Goal: Task Accomplishment & Management: Use online tool/utility

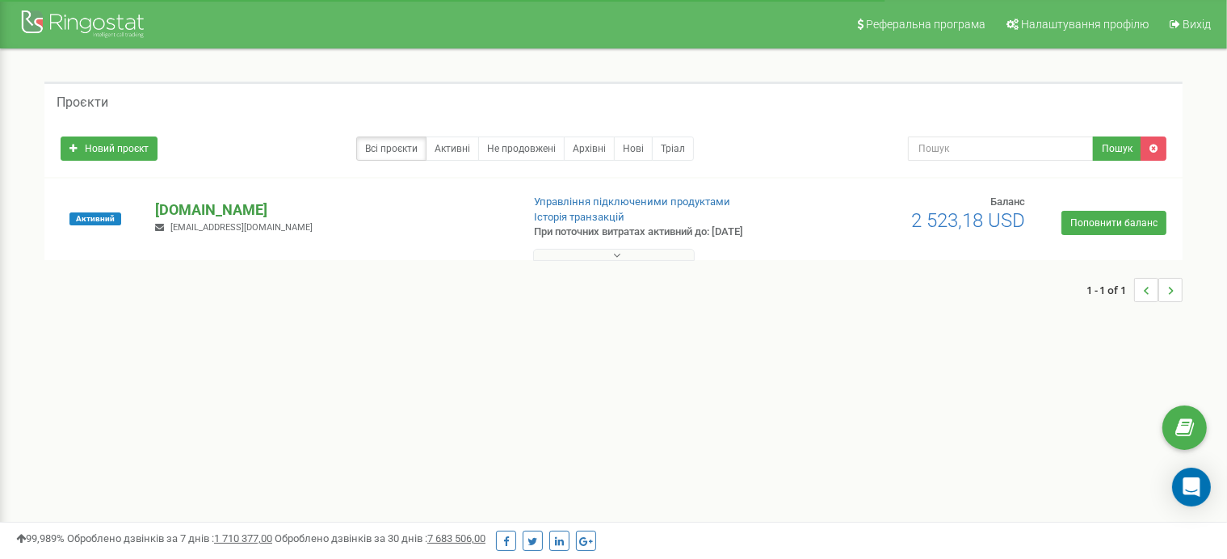
click at [203, 209] on p "[DOMAIN_NAME]" at bounding box center [331, 210] width 352 height 21
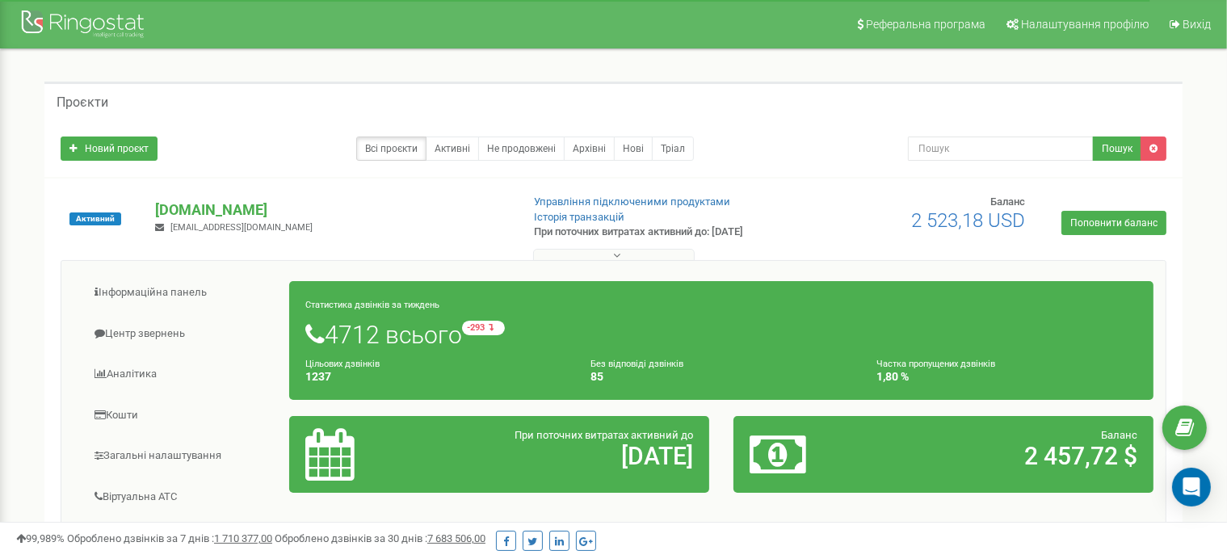
scroll to position [162, 0]
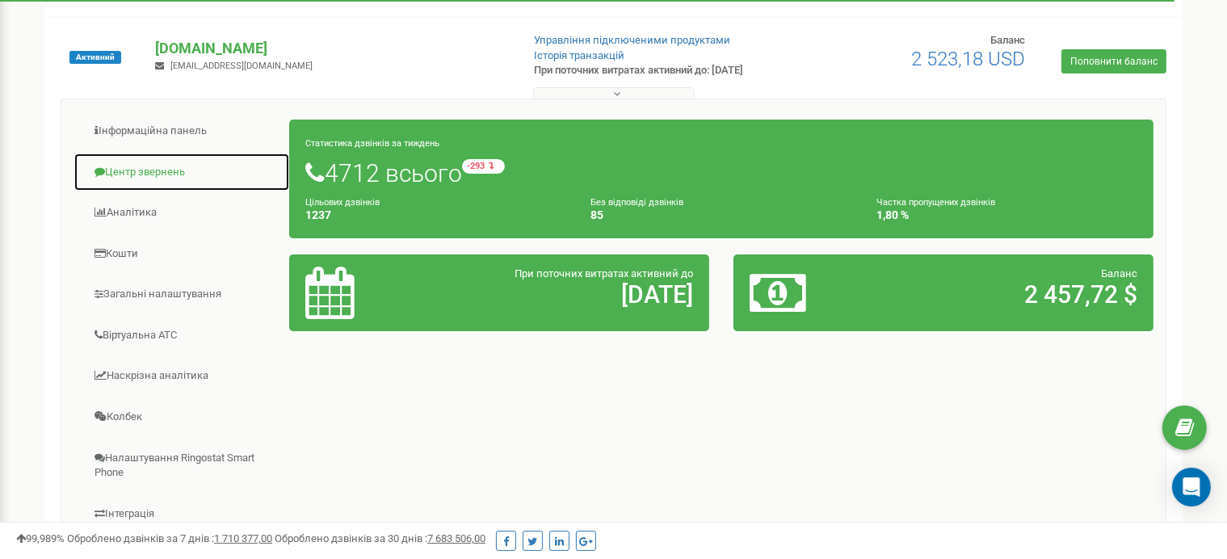
click at [136, 166] on link "Центр звернень" at bounding box center [182, 173] width 217 height 40
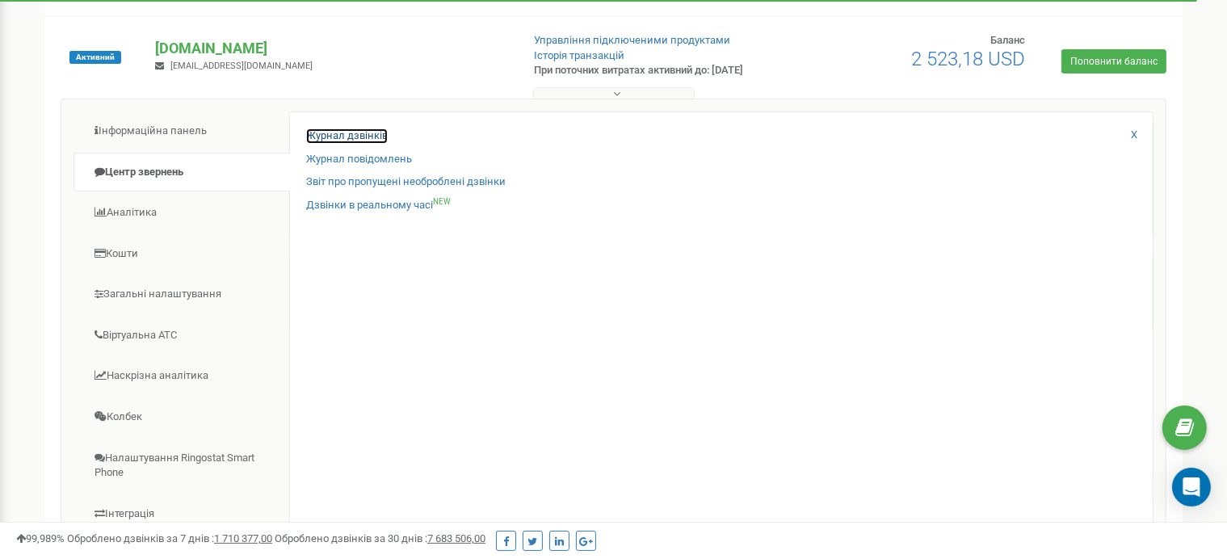
click at [351, 128] on link "Журнал дзвінків" at bounding box center [347, 135] width 82 height 15
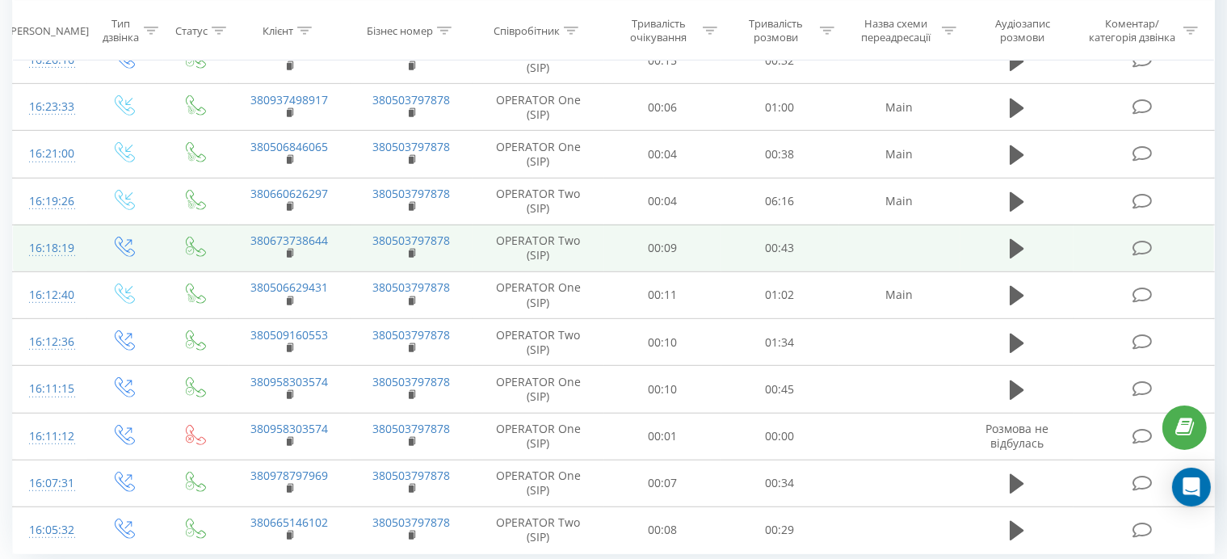
scroll to position [914, 0]
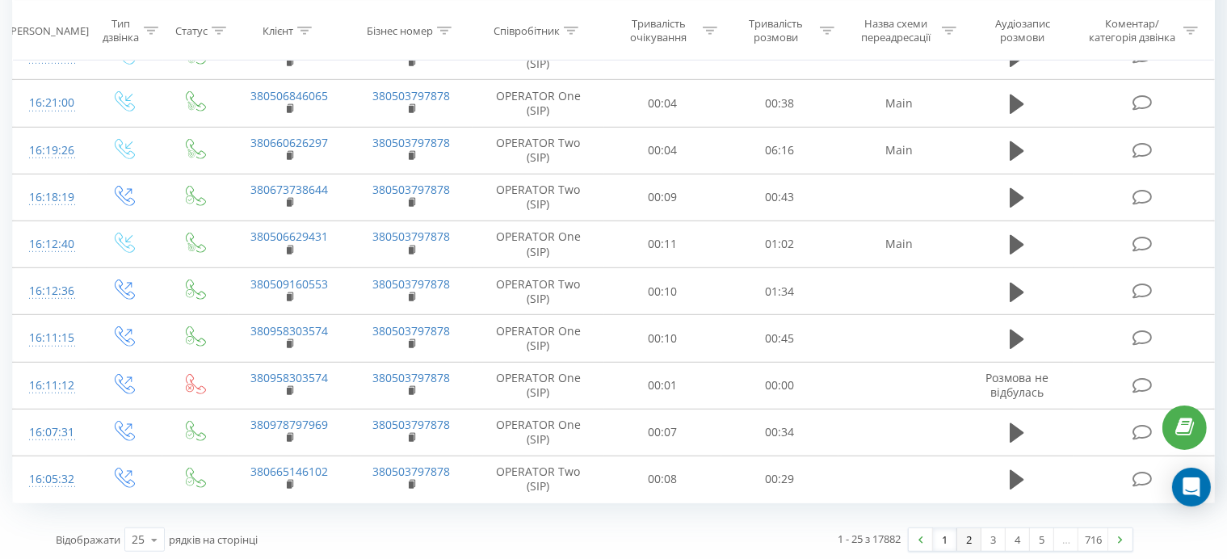
click at [966, 537] on link "2" at bounding box center [969, 539] width 24 height 23
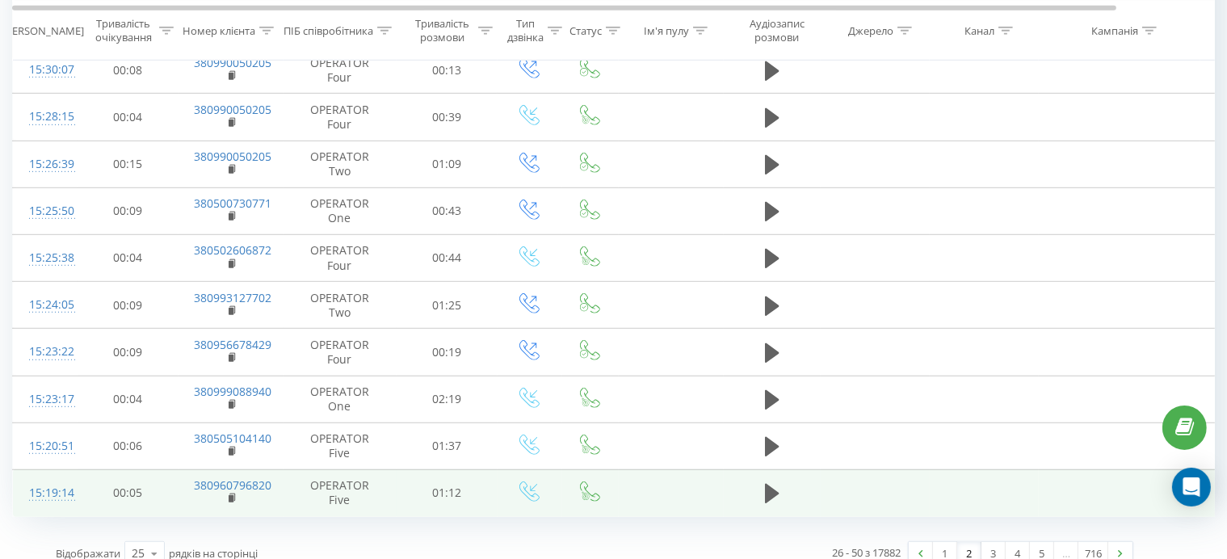
scroll to position [914, 0]
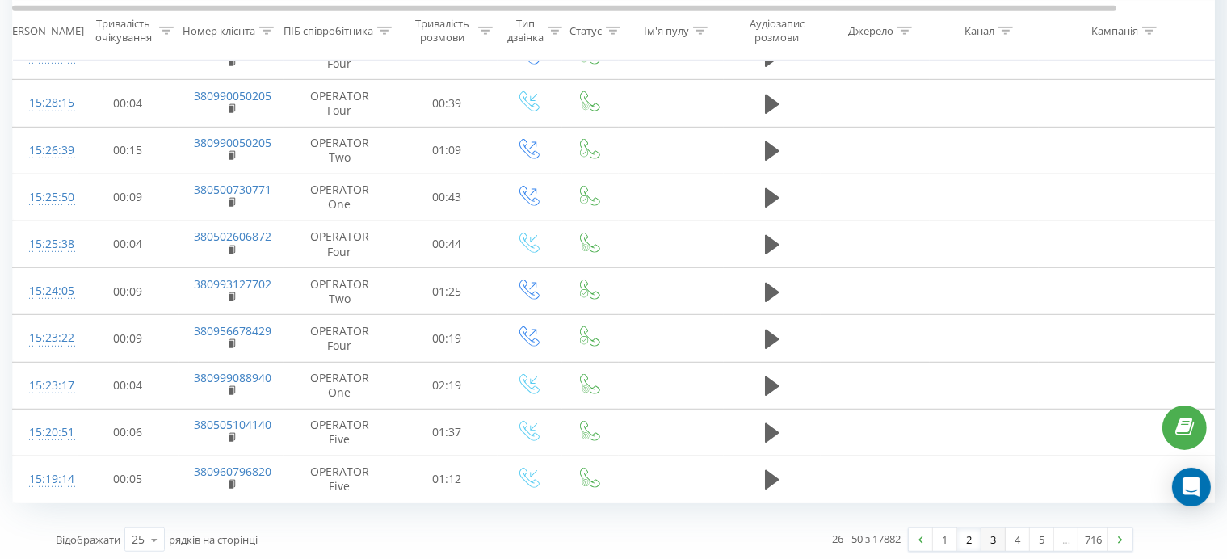
click at [989, 536] on link "3" at bounding box center [994, 539] width 24 height 23
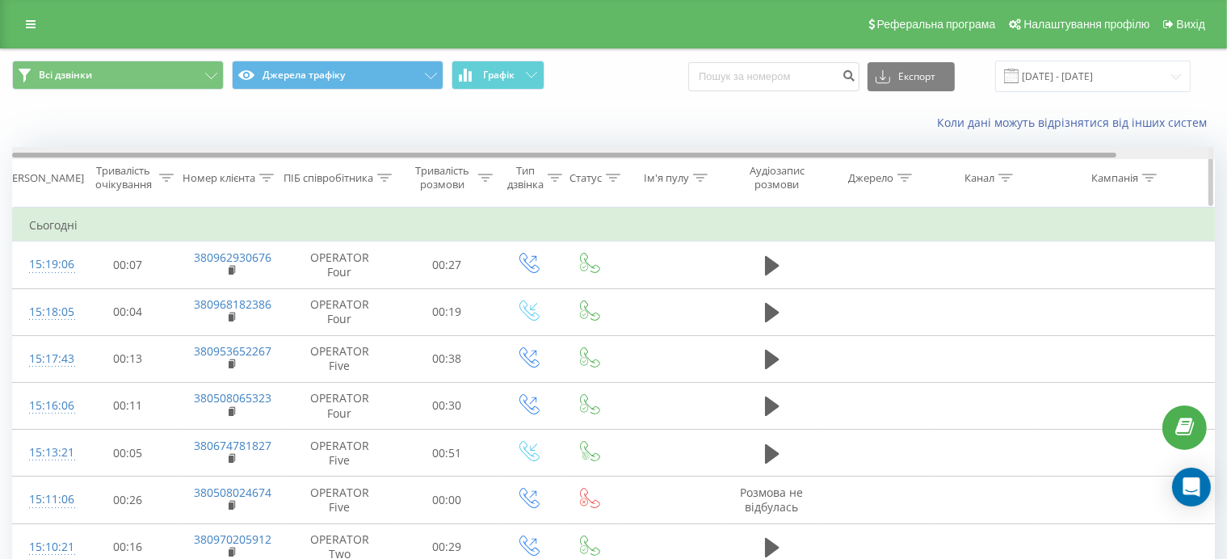
drag, startPoint x: 620, startPoint y: 156, endPoint x: 384, endPoint y: 155, distance: 236.7
click at [384, 155] on div at bounding box center [564, 155] width 1104 height 5
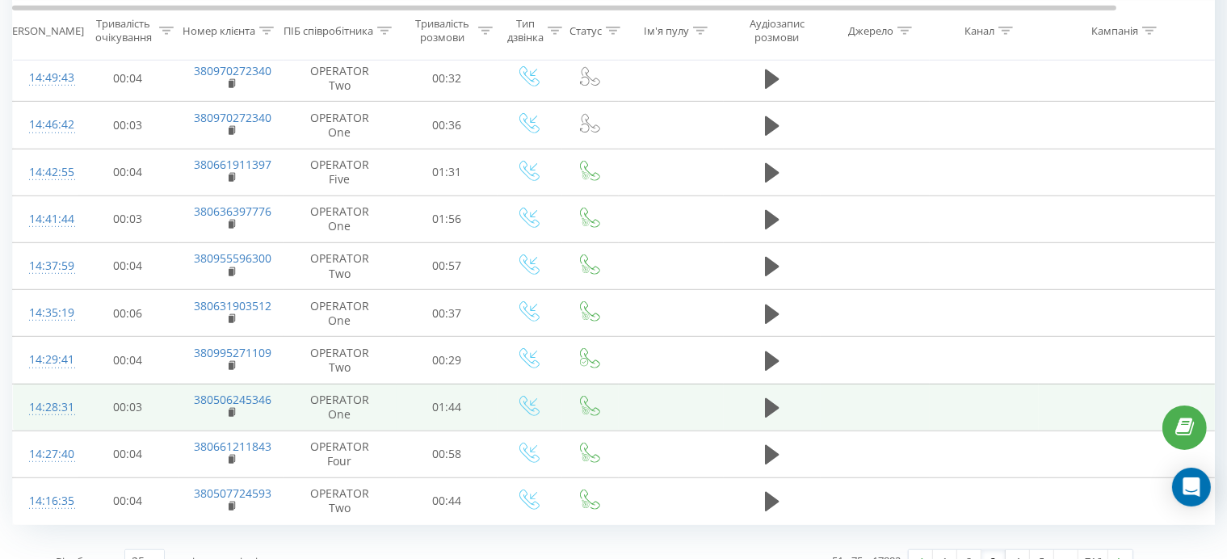
scroll to position [914, 0]
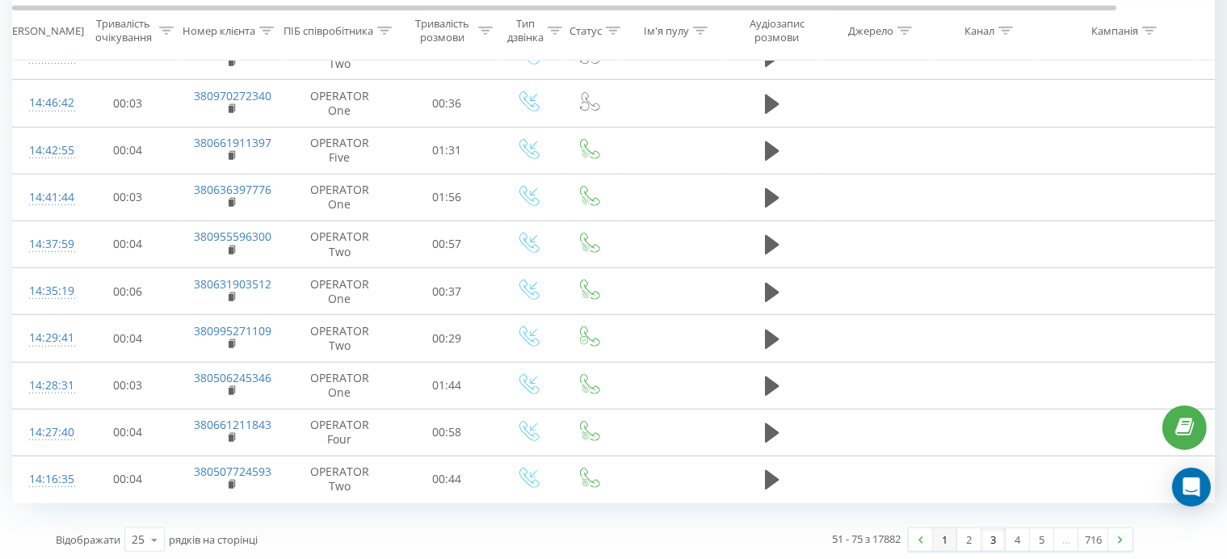
click at [948, 539] on link "1" at bounding box center [945, 539] width 24 height 23
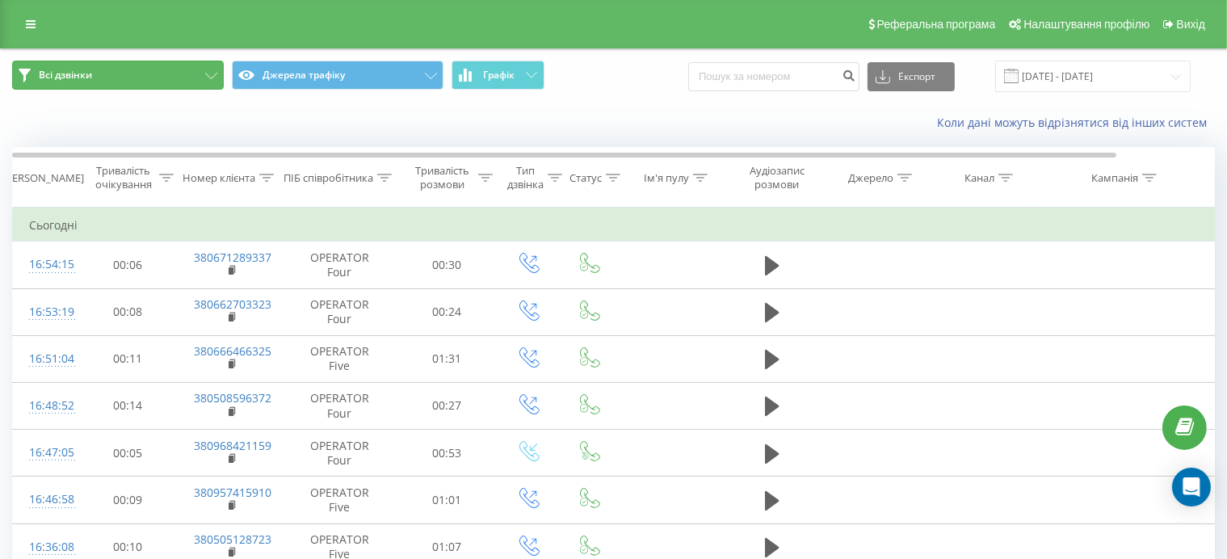
click at [65, 74] on span "Всі дзвінки" at bounding box center [65, 75] width 53 height 13
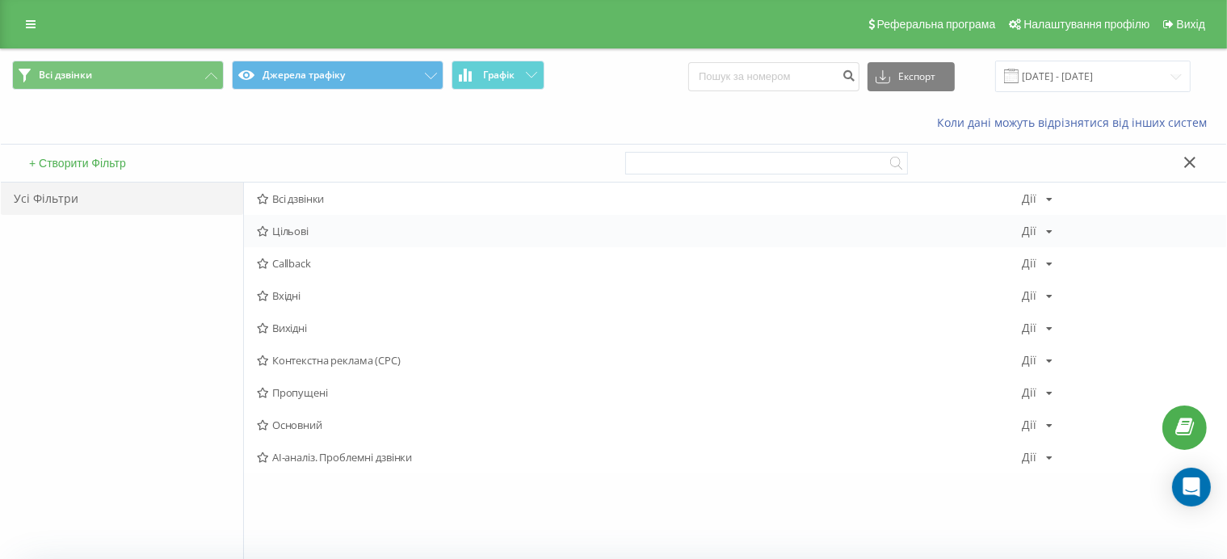
click at [294, 233] on span "Цільові" at bounding box center [639, 230] width 765 height 11
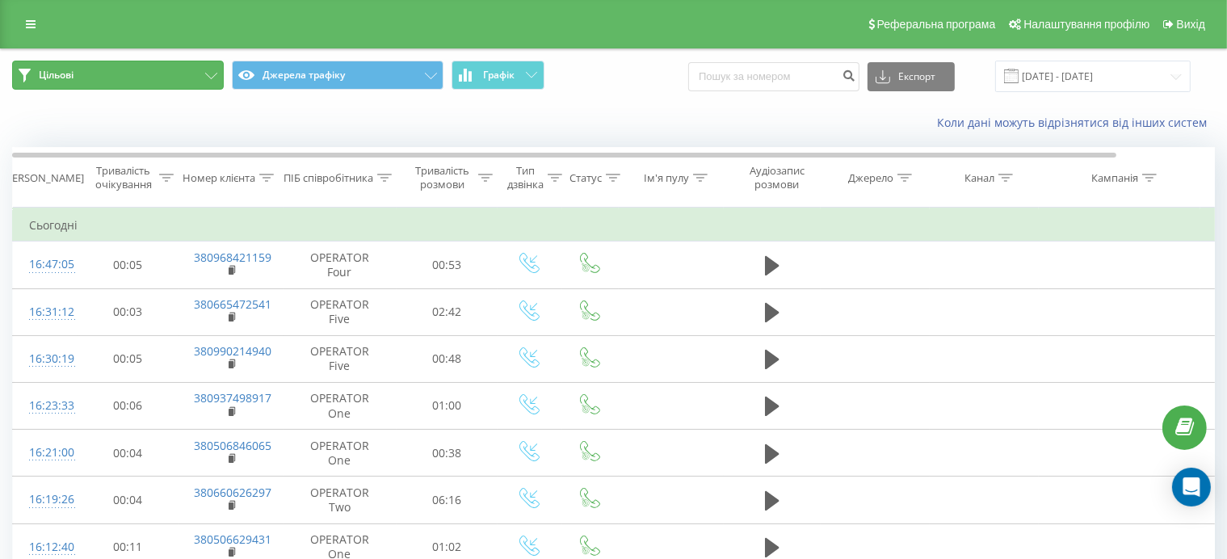
click at [129, 78] on button "Цільові" at bounding box center [118, 75] width 212 height 29
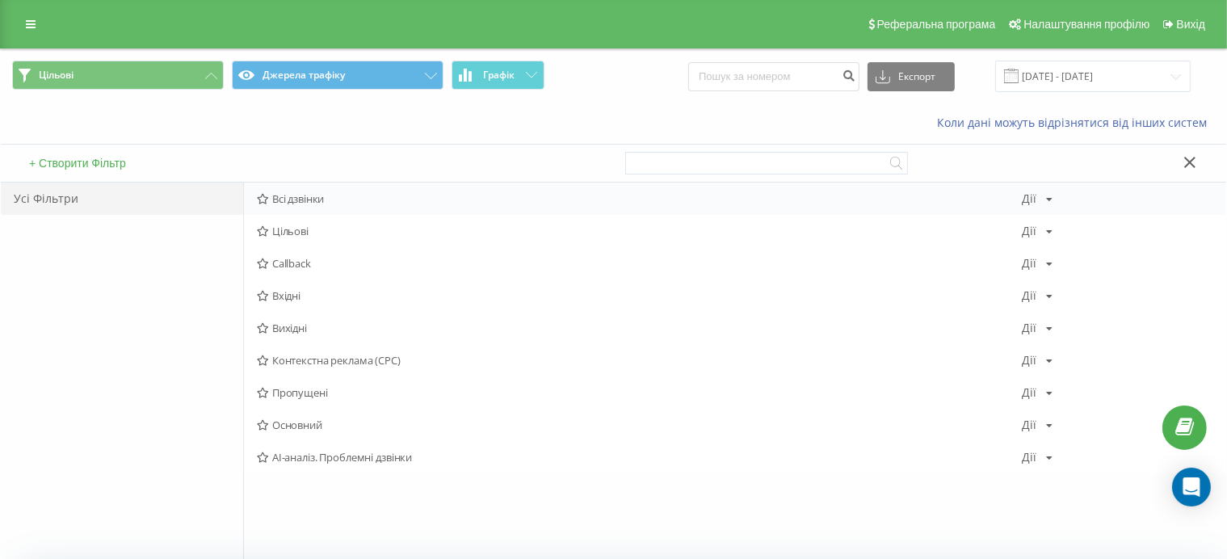
click at [288, 194] on span "Всі дзвінки" at bounding box center [639, 198] width 765 height 11
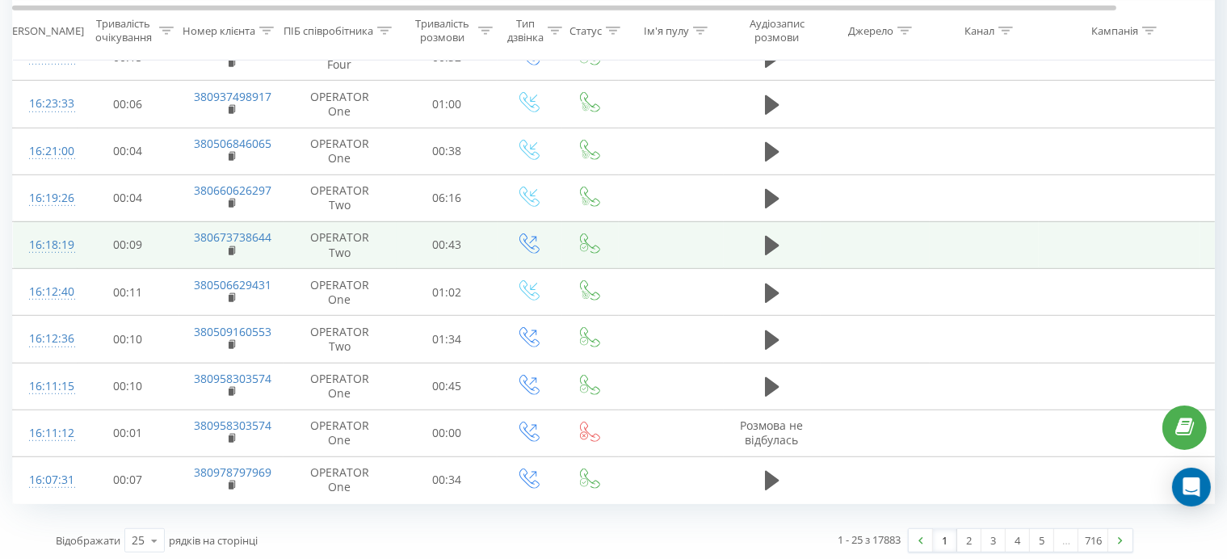
scroll to position [914, 0]
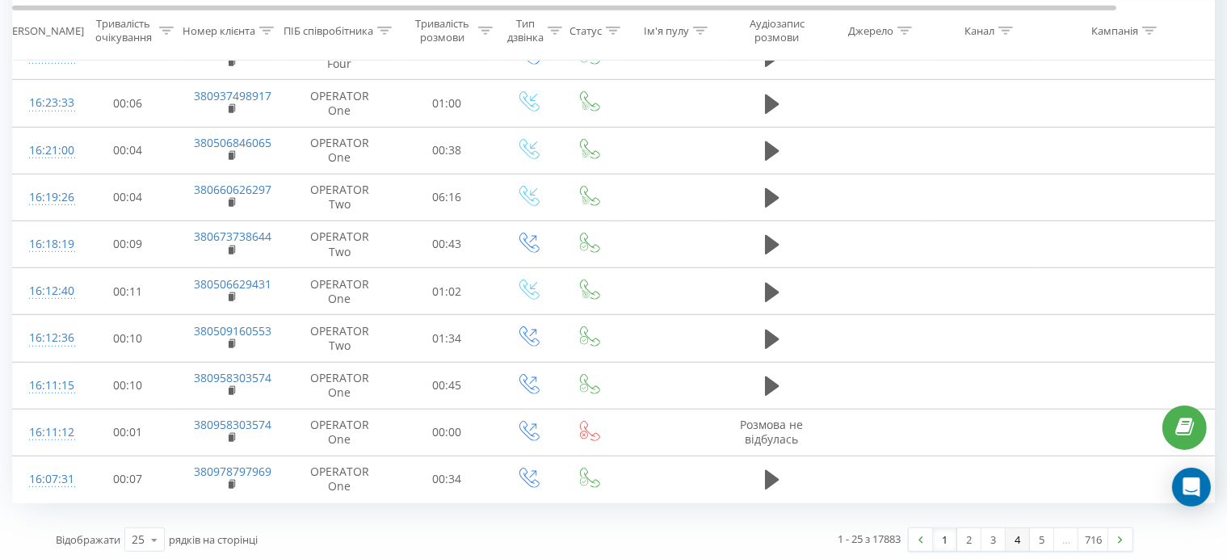
click at [1008, 536] on link "4" at bounding box center [1018, 539] width 24 height 23
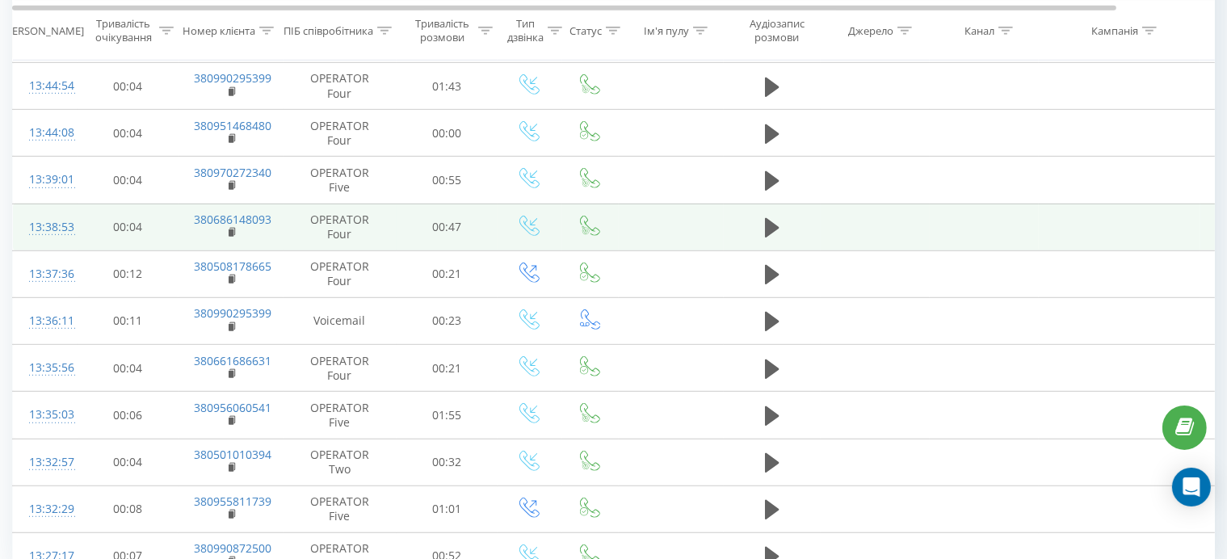
scroll to position [914, 0]
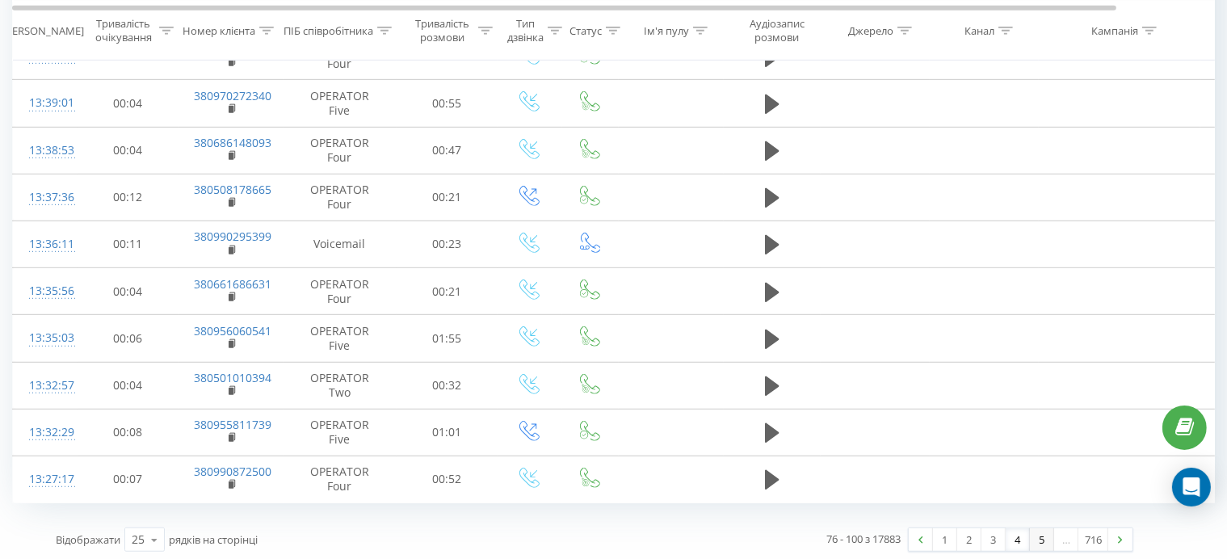
click at [1044, 540] on link "5" at bounding box center [1042, 539] width 24 height 23
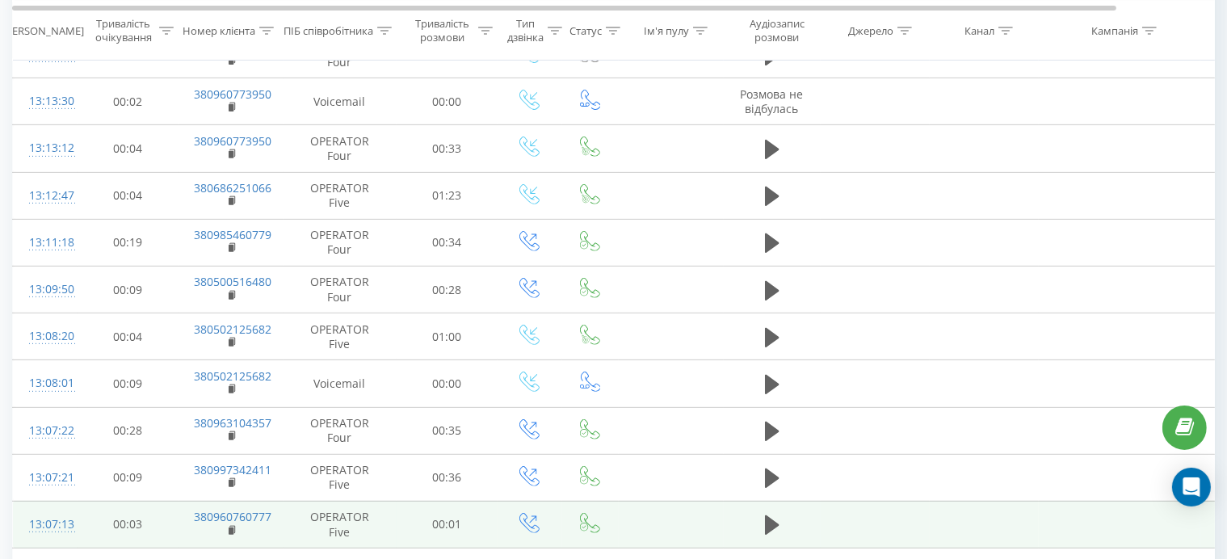
scroll to position [914, 0]
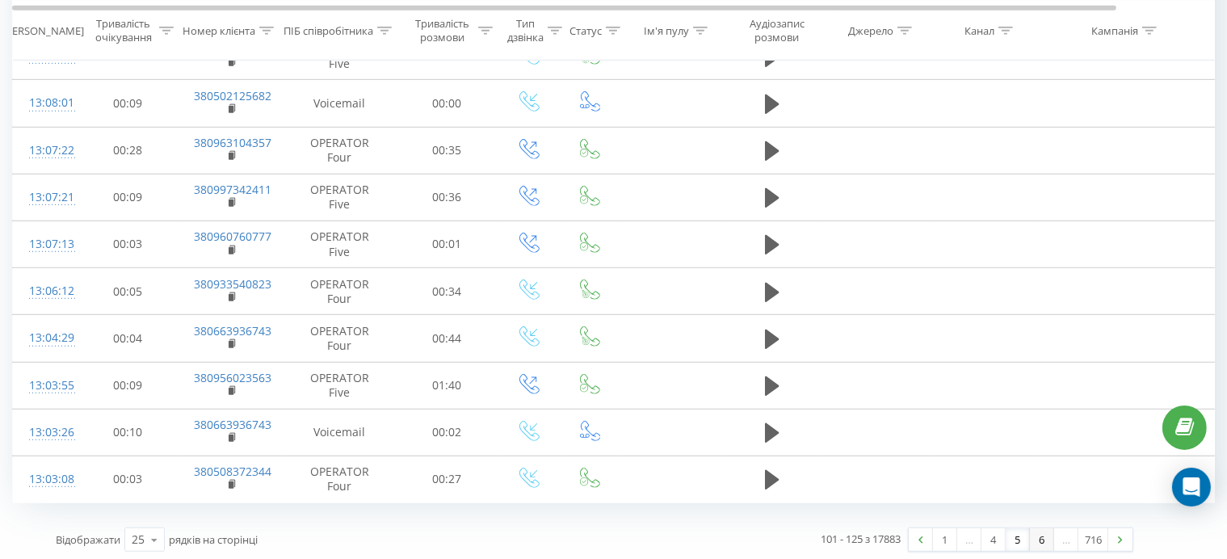
click at [1037, 534] on link "6" at bounding box center [1042, 539] width 24 height 23
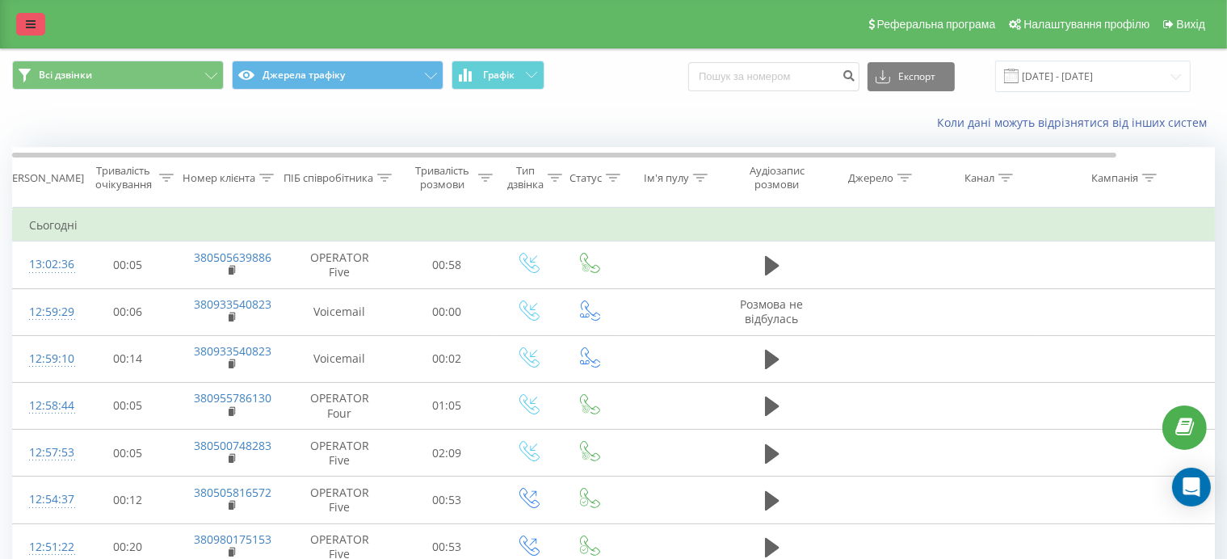
click at [32, 26] on icon at bounding box center [31, 24] width 10 height 11
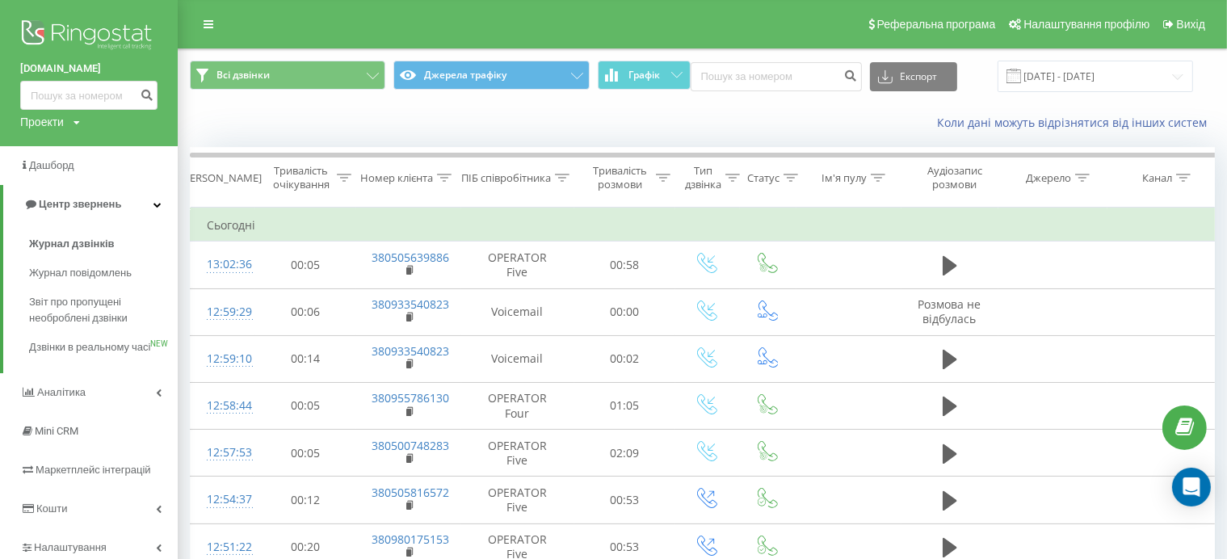
click at [82, 36] on img at bounding box center [88, 36] width 137 height 40
